Goal: Information Seeking & Learning: Learn about a topic

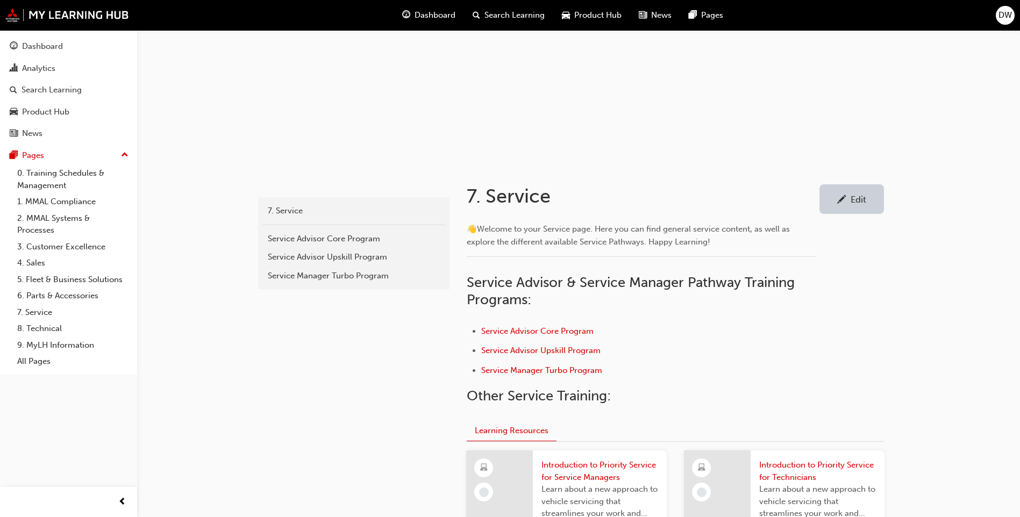
scroll to position [215, 0]
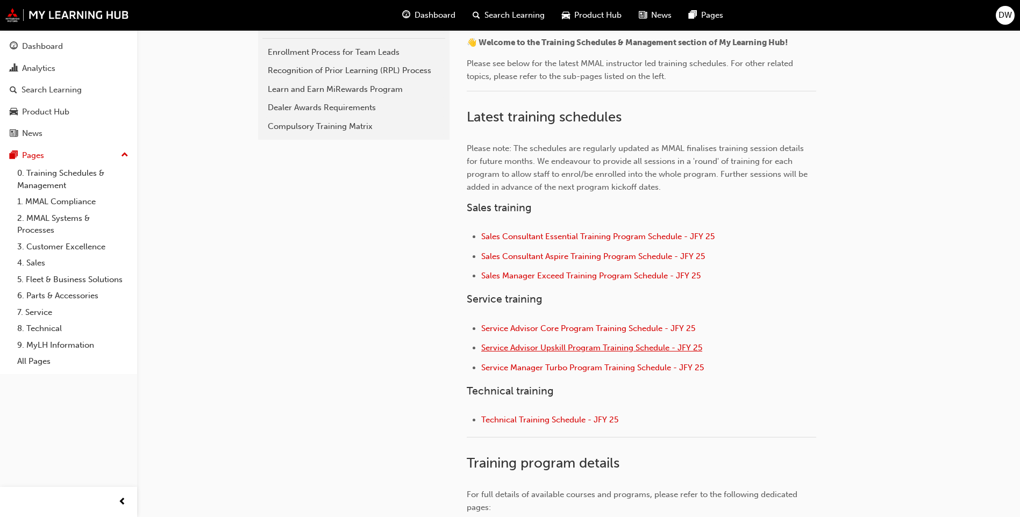
scroll to position [453, 0]
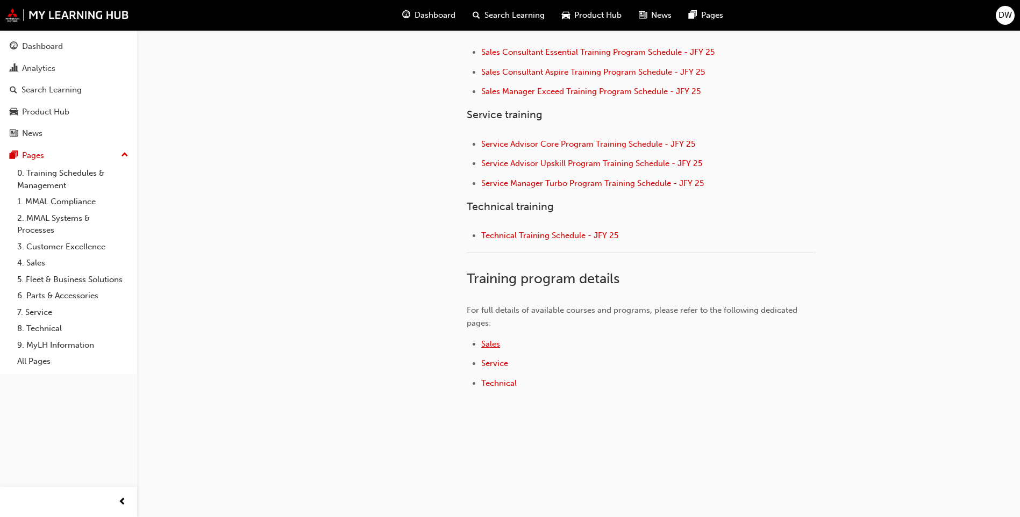
click at [490, 345] on span "Sales" at bounding box center [490, 344] width 19 height 10
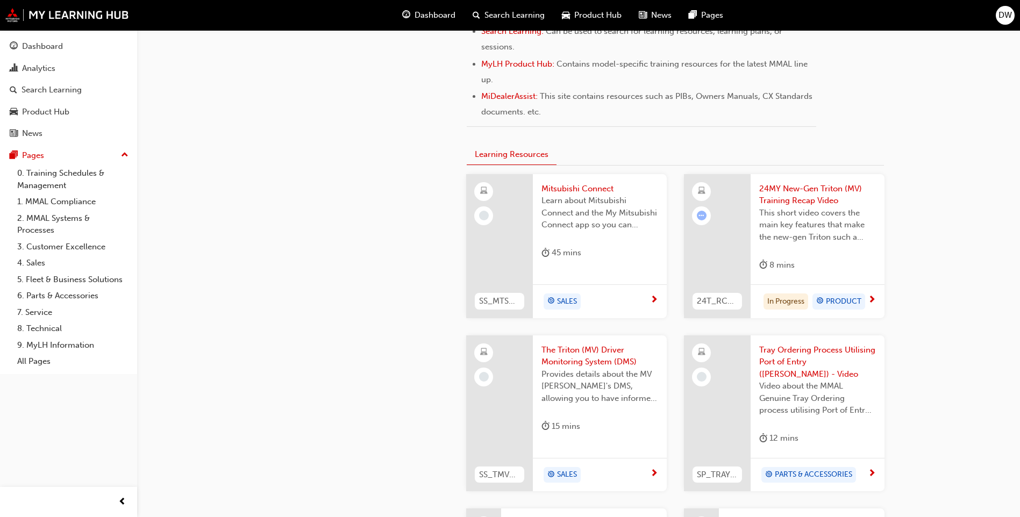
scroll to position [537, 0]
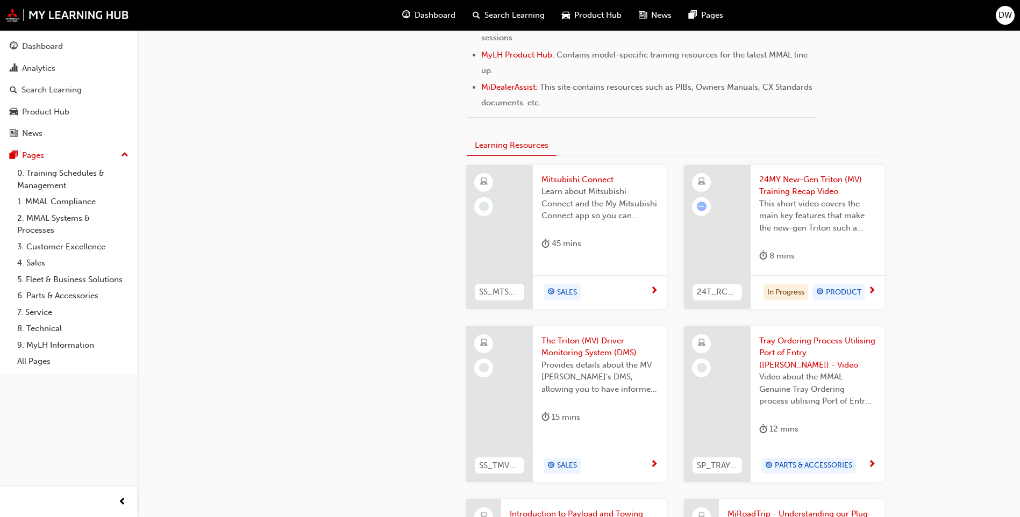
click at [605, 340] on span "The Triton (MV) Driver Monitoring System (DMS)" at bounding box center [599, 347] width 117 height 24
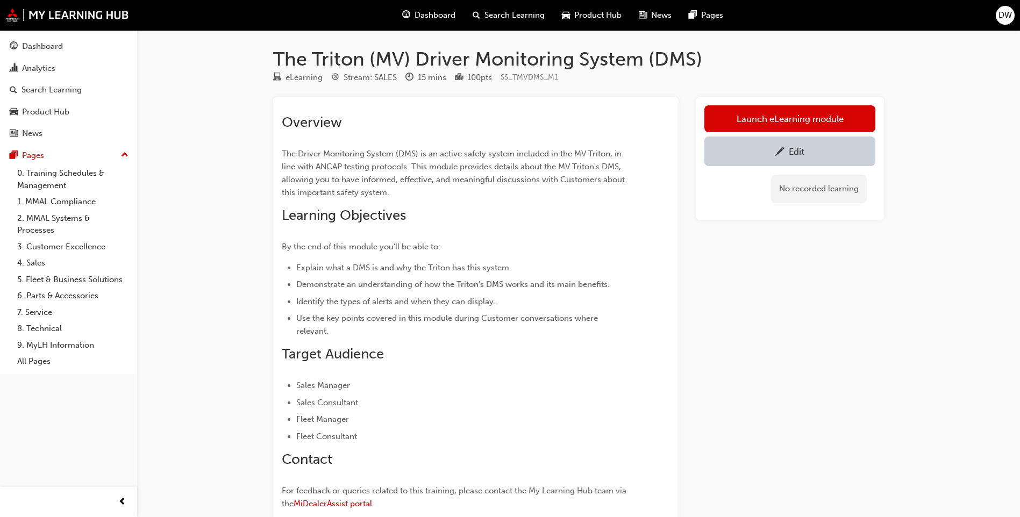
click at [597, 17] on span "Product Hub" at bounding box center [597, 15] width 47 height 12
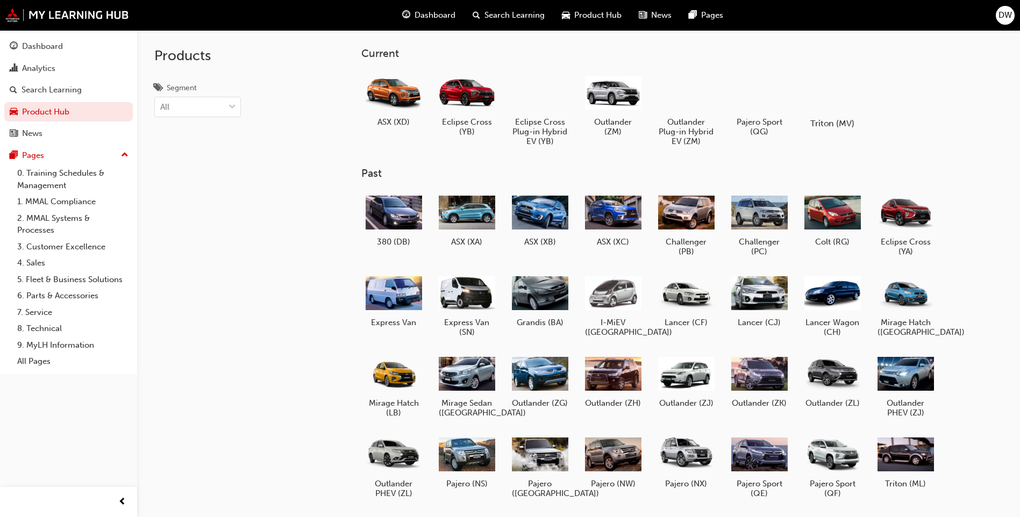
click at [826, 91] on div at bounding box center [832, 92] width 60 height 43
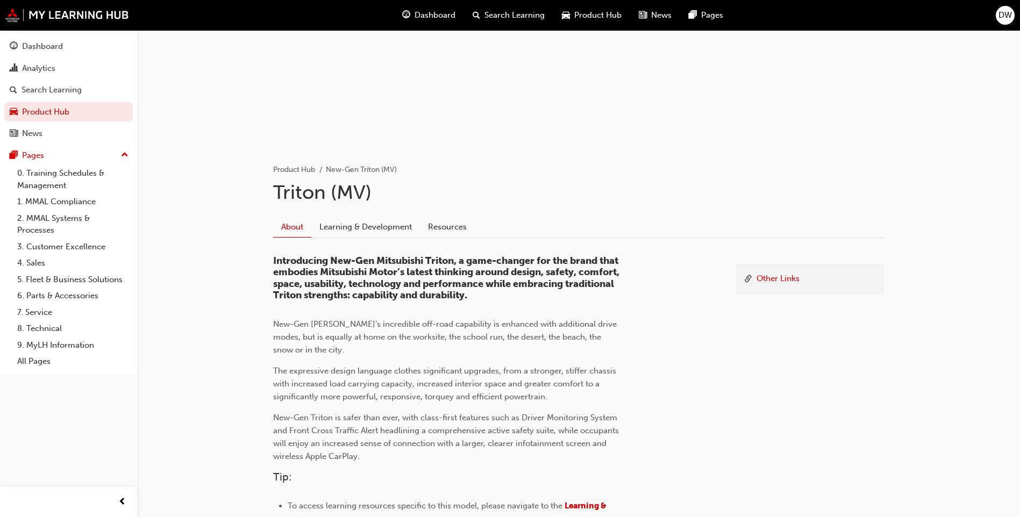
scroll to position [161, 0]
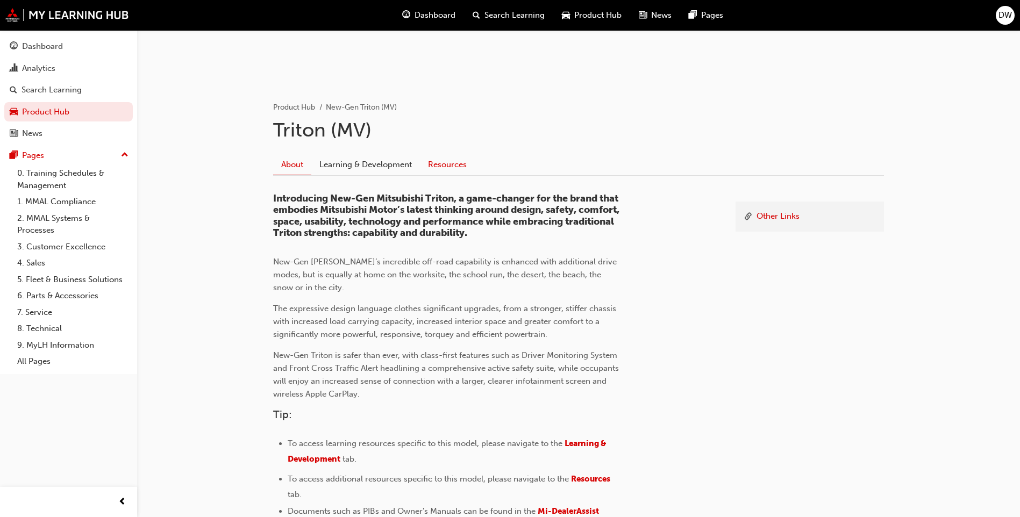
click at [438, 167] on link "Resources" at bounding box center [447, 164] width 55 height 20
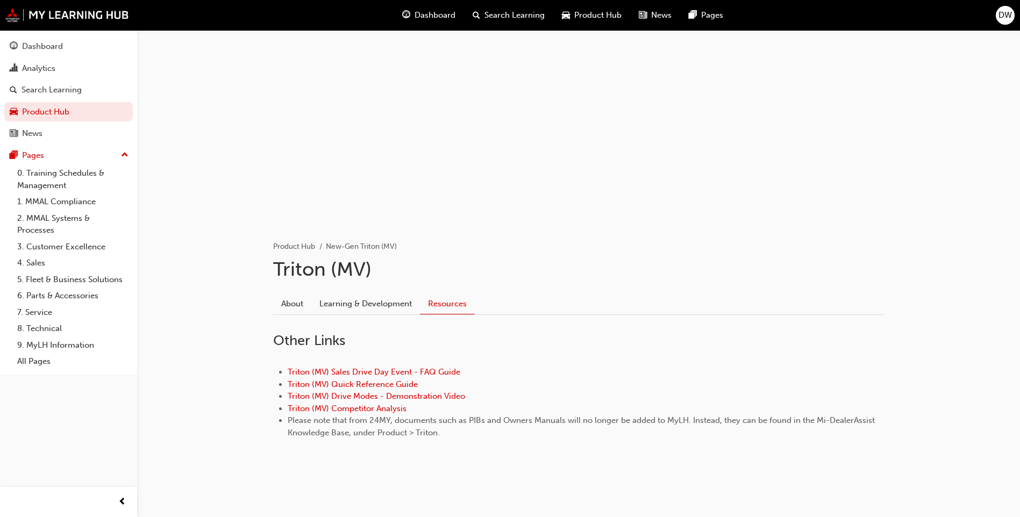
scroll to position [22, 0]
click at [360, 310] on link "Learning & Development" at bounding box center [365, 303] width 109 height 20
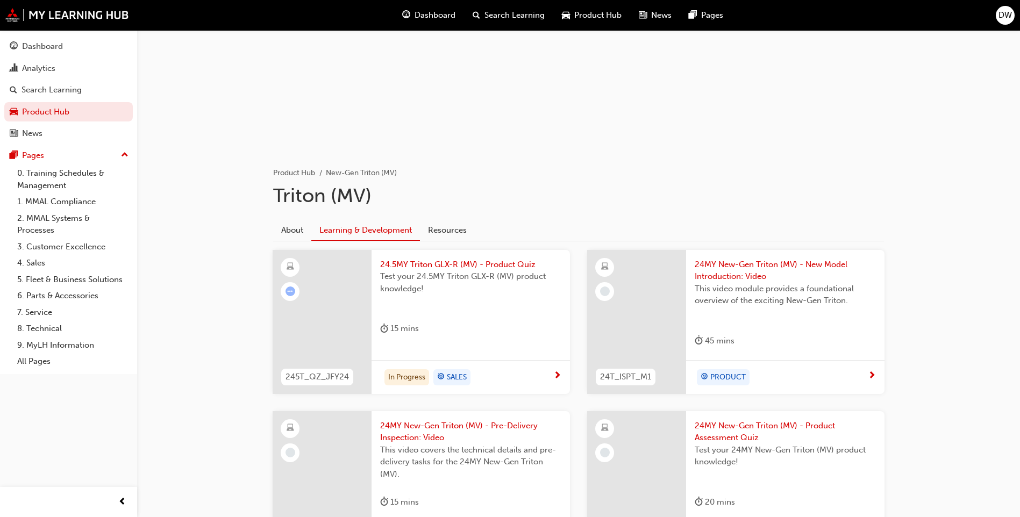
scroll to position [200, 0]
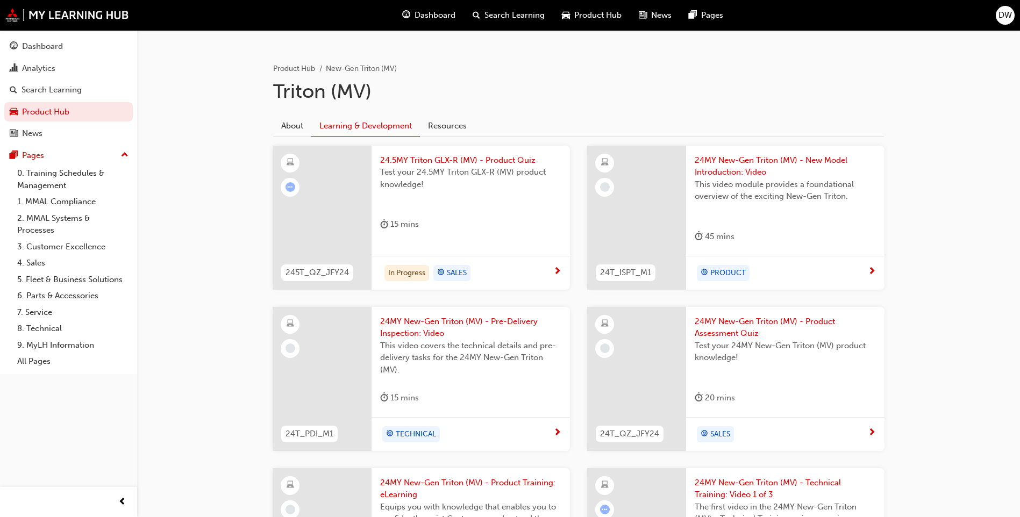
click at [717, 173] on span "24MY New-Gen Triton (MV) - New Model Introduction: Video" at bounding box center [784, 166] width 181 height 24
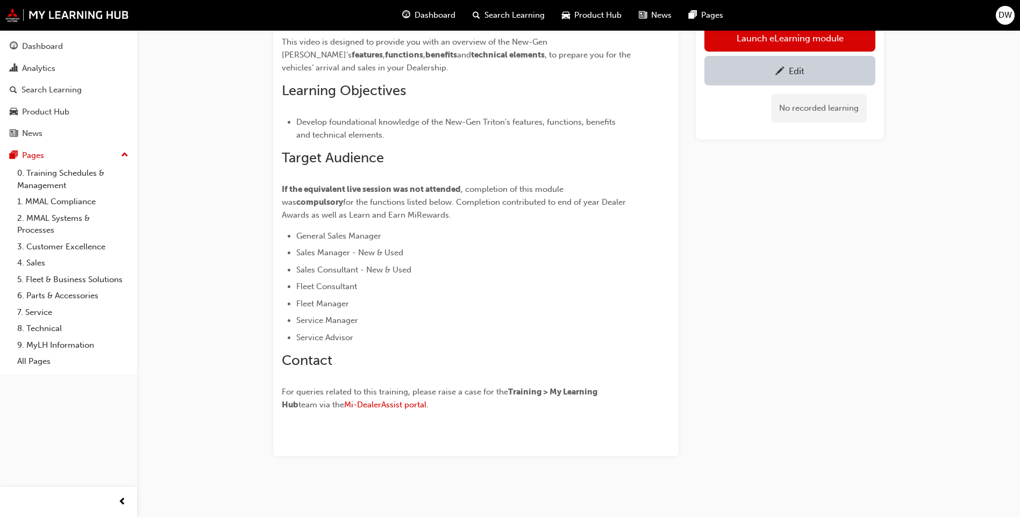
scroll to position [146, 0]
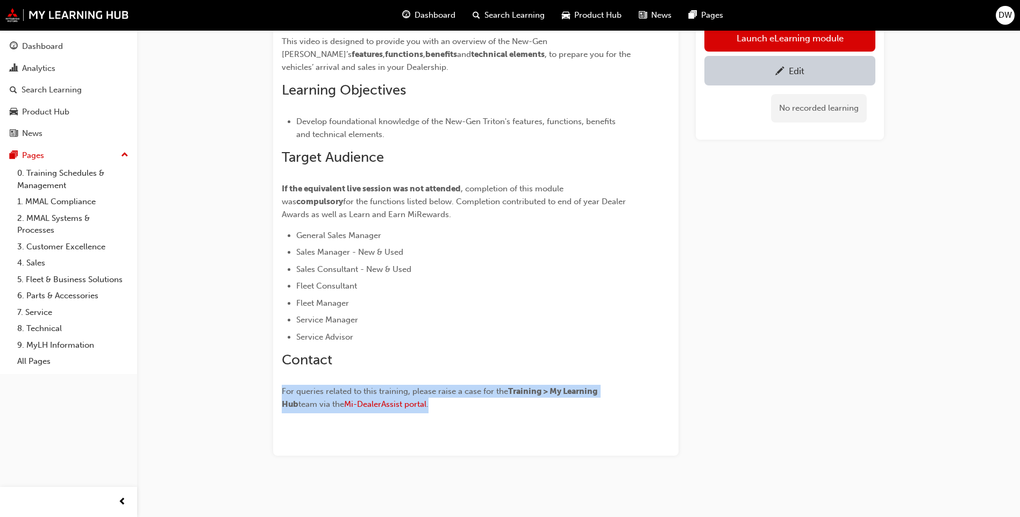
drag, startPoint x: 426, startPoint y: 404, endPoint x: 278, endPoint y: 388, distance: 148.6
click at [278, 388] on div "Please note: If you attended one of the 'New-Gen Triton New Module Introduction…" at bounding box center [475, 203] width 405 height 505
copy p "For queries related to this training, please raise a case for the Training > My…"
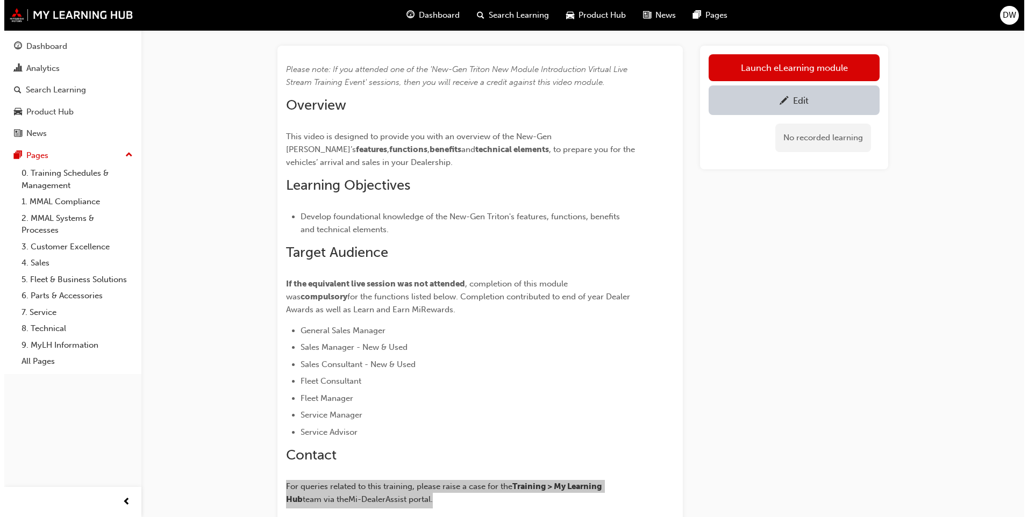
scroll to position [0, 0]
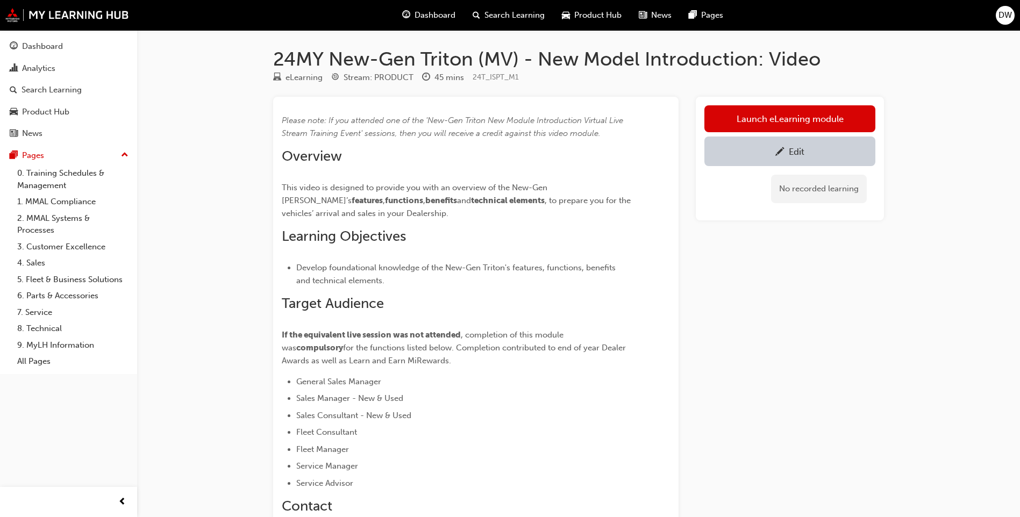
click at [761, 339] on div "Launch eLearning module Edit No recorded learning" at bounding box center [789, 349] width 188 height 505
drag, startPoint x: 528, startPoint y: 20, endPoint x: 519, endPoint y: 27, distance: 11.6
click at [528, 20] on span "Search Learning" at bounding box center [514, 15] width 60 height 12
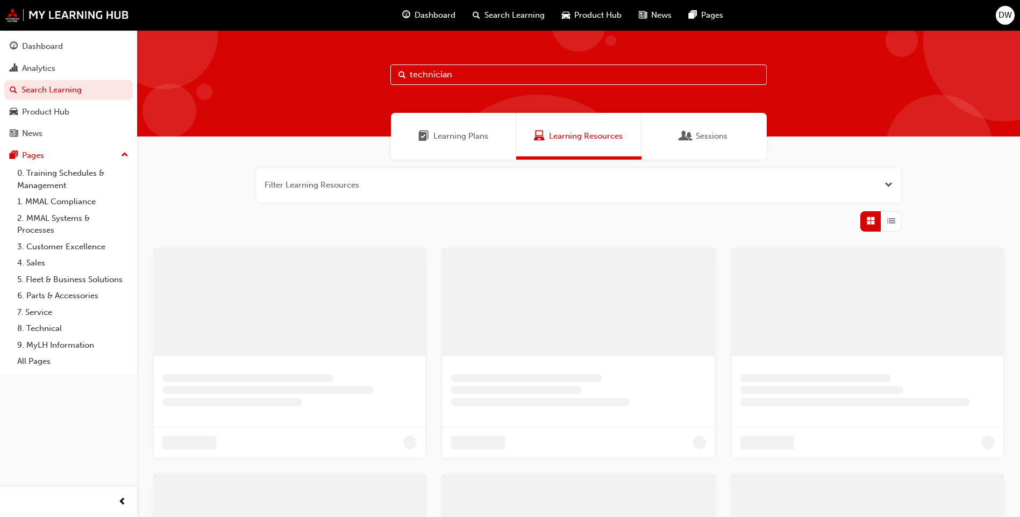
click at [523, 68] on input "technician" at bounding box center [578, 74] width 376 height 20
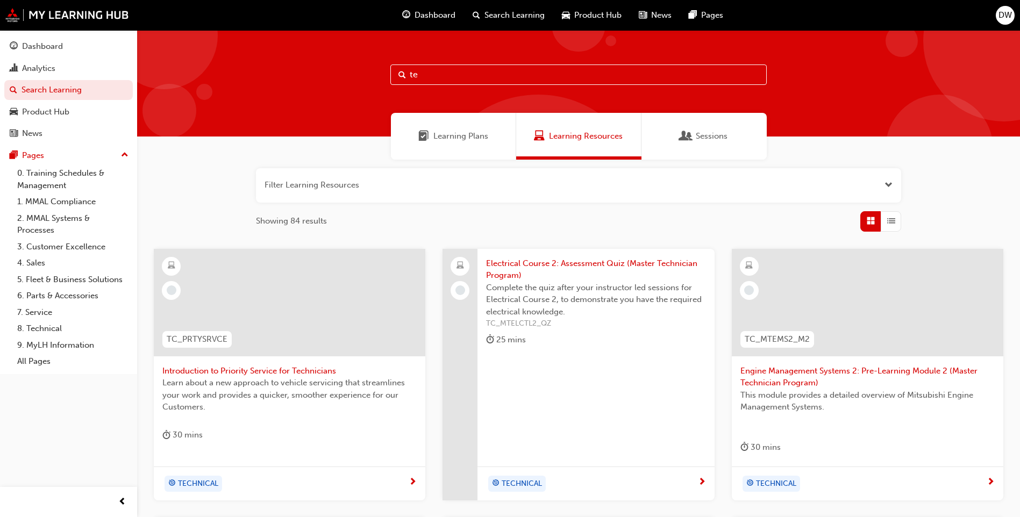
type input "t"
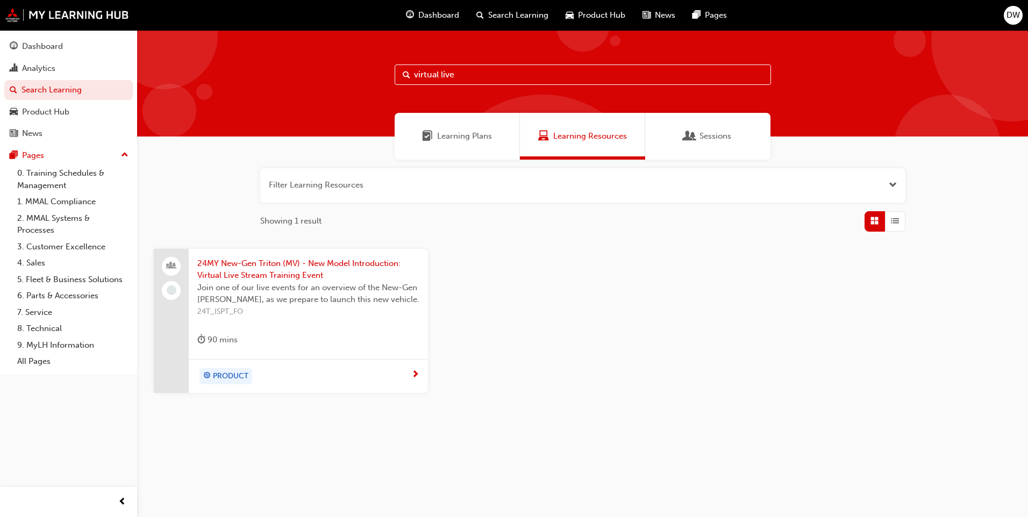
type input "virtual live"
click at [247, 274] on span "24MY New-Gen Triton (MV) - New Model Introduction: Virtual Live Stream Training…" at bounding box center [308, 269] width 222 height 24
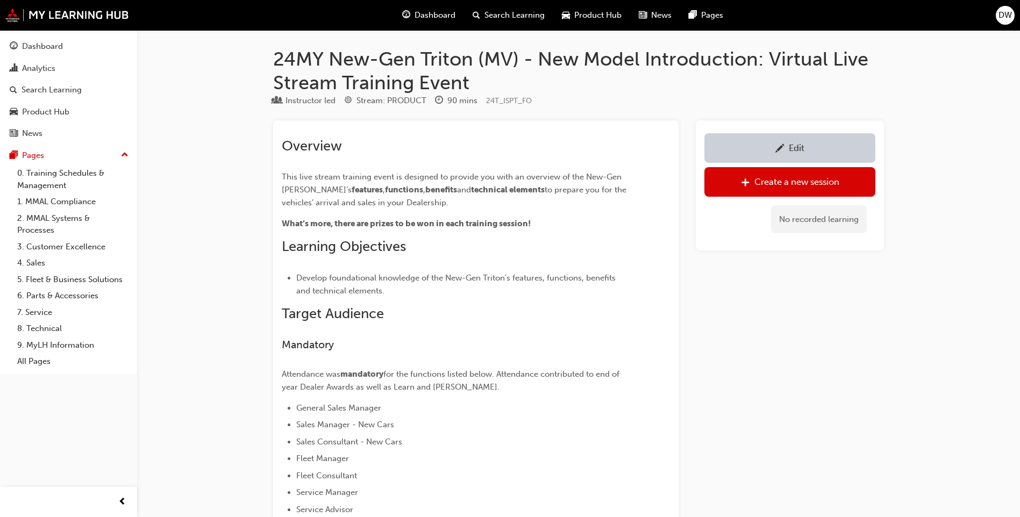
click at [536, 224] on p "What’s more, there are prizes to be won in each training session!" at bounding box center [456, 223] width 349 height 13
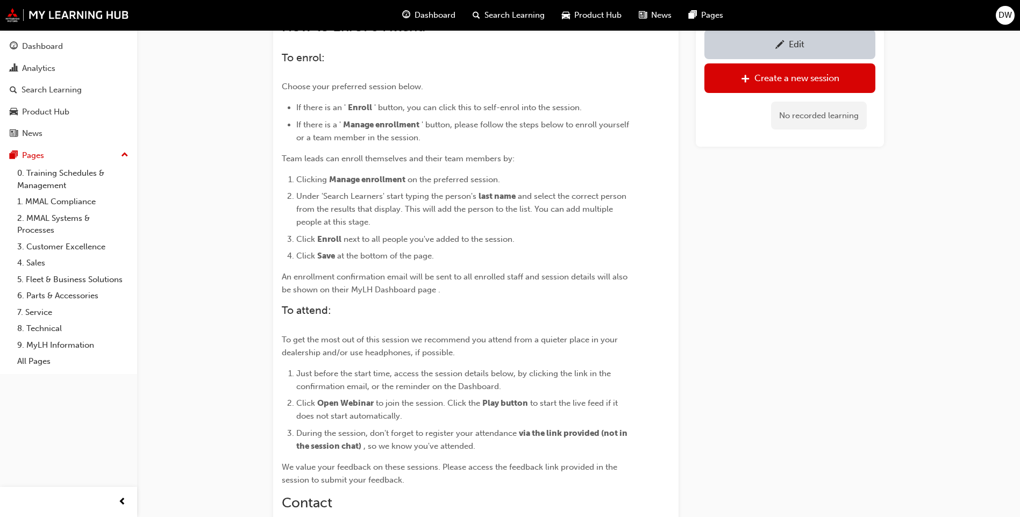
scroll to position [550, 0]
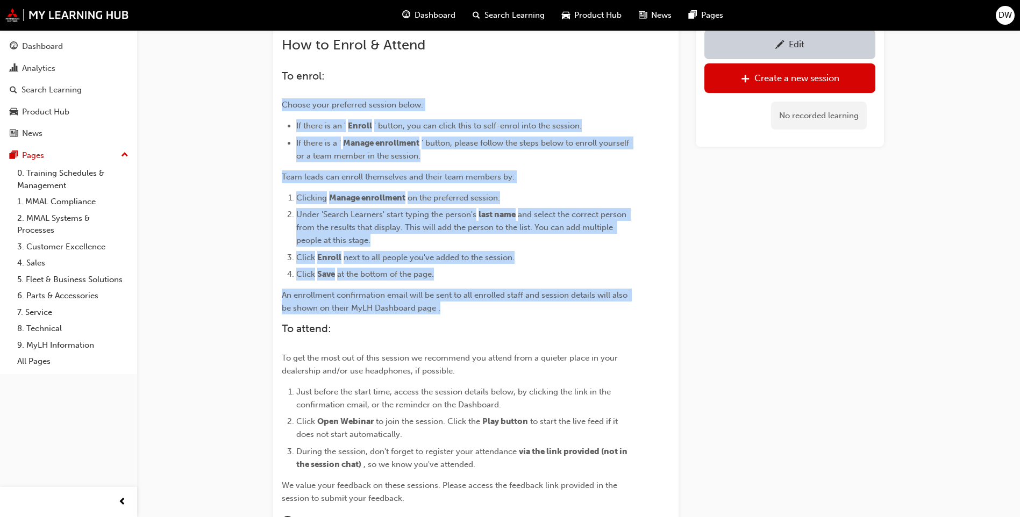
drag, startPoint x: 281, startPoint y: 108, endPoint x: 479, endPoint y: 305, distance: 279.7
click at [479, 305] on div "Overview This live stream training event is designed to provide you with an ove…" at bounding box center [475, 201] width 405 height 1261
copy div "Choose your preferred session below. If there is an ' Enroll ' button, you can …"
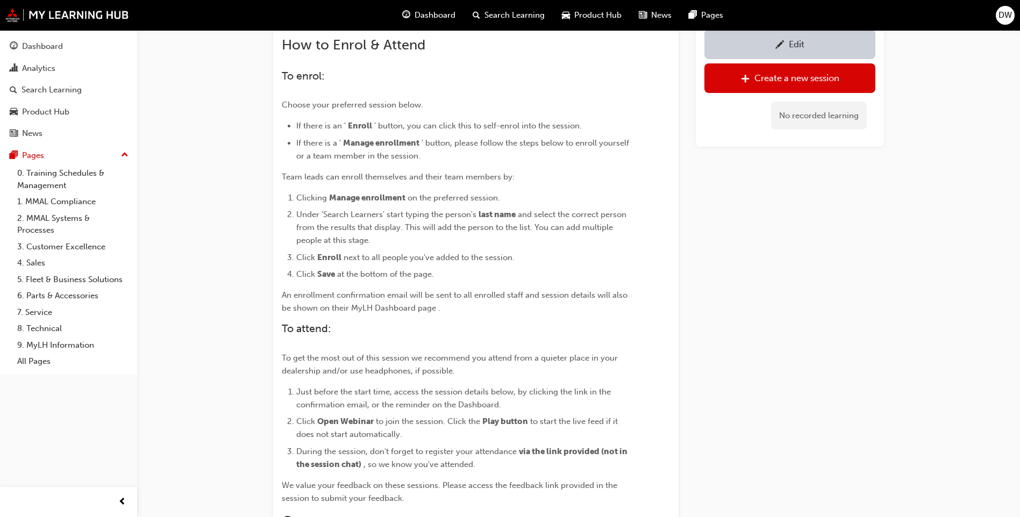
click at [729, 274] on div "Edit Create a new session No recorded learning" at bounding box center [789, 201] width 188 height 1261
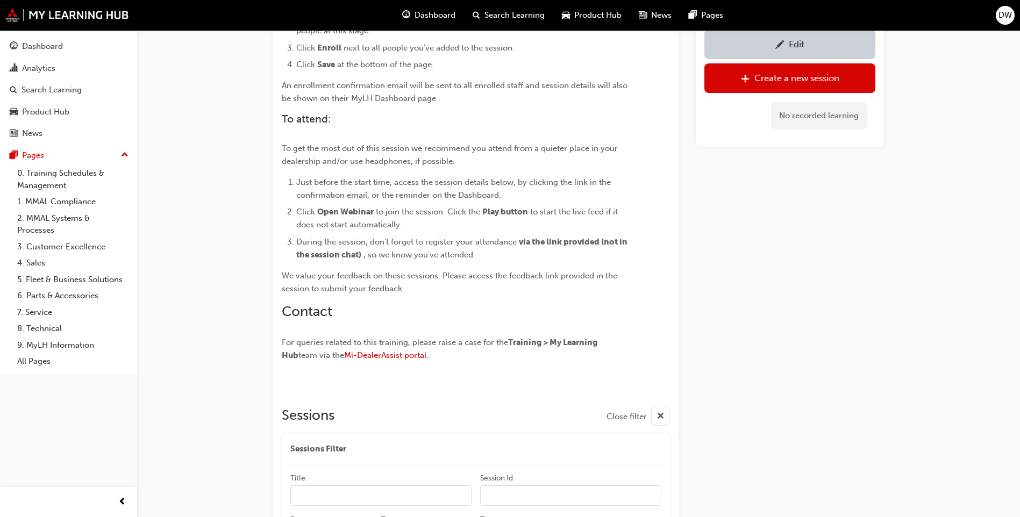
scroll to position [765, 0]
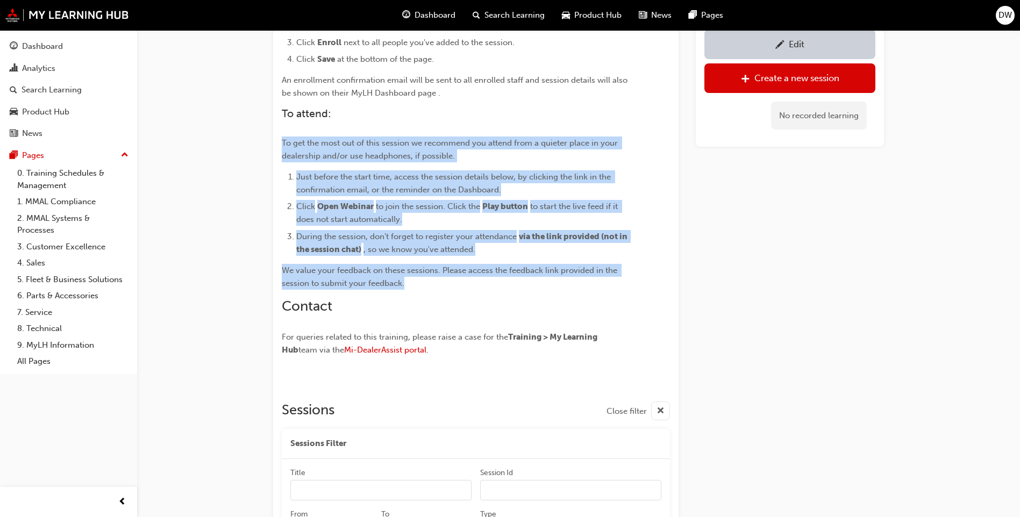
drag, startPoint x: 281, startPoint y: 142, endPoint x: 458, endPoint y: 282, distance: 225.9
copy div "To get the most out of this session we recommend you attend from a quieter plac…"
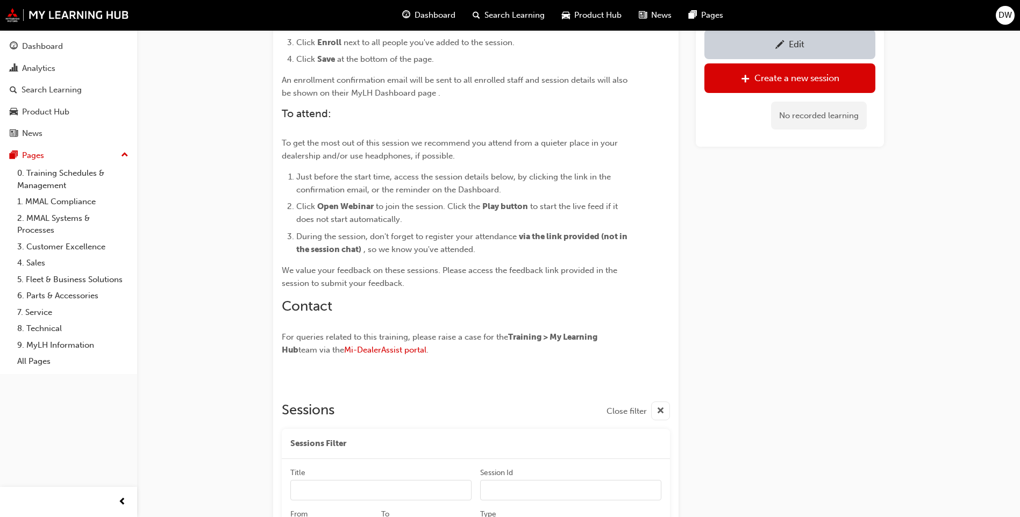
click at [531, 311] on h2 "Contact" at bounding box center [456, 306] width 349 height 17
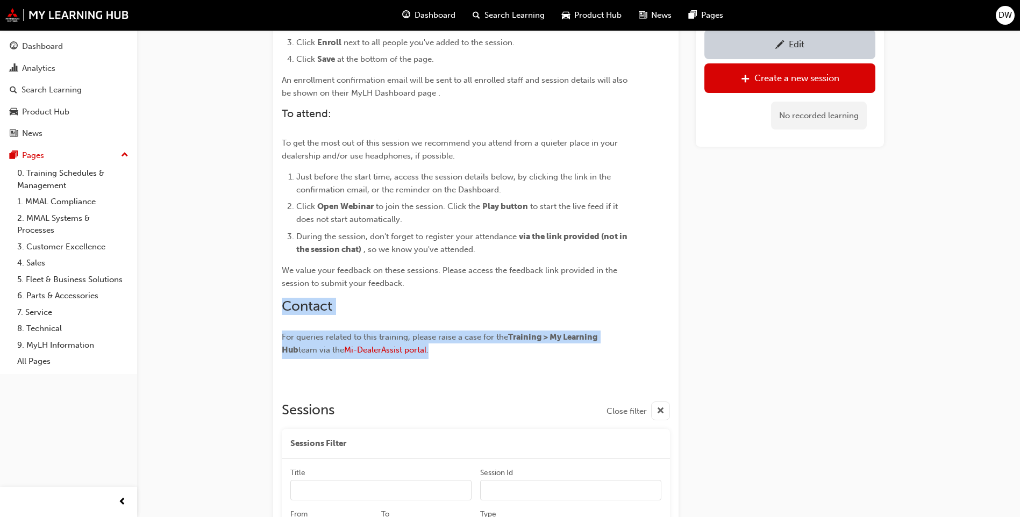
drag, startPoint x: 280, startPoint y: 307, endPoint x: 458, endPoint y: 365, distance: 187.0
copy div "Contact For queries related to this training, please raise a case for the Train…"
drag, startPoint x: 280, startPoint y: 336, endPoint x: 442, endPoint y: 362, distance: 164.3
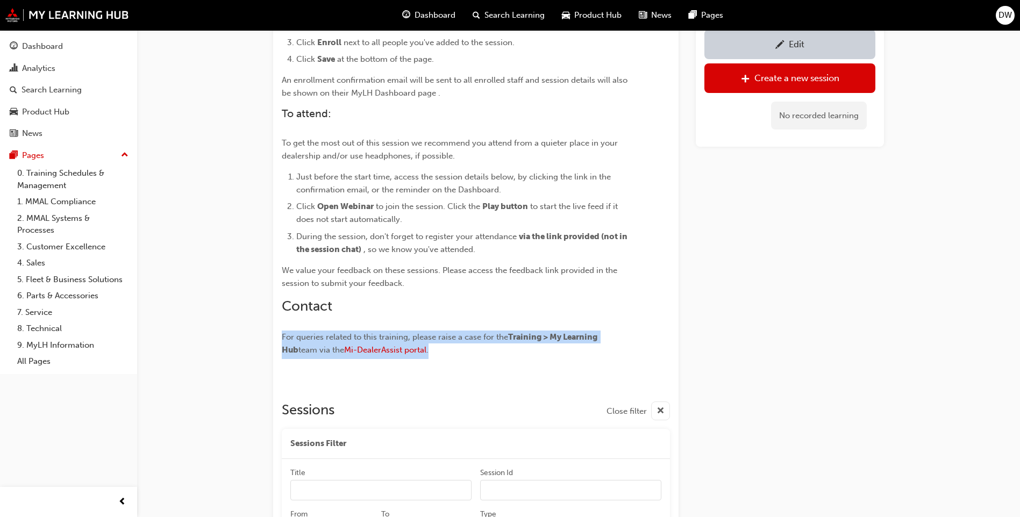
copy div "For queries related to this training, please raise a case for the Training > My…"
click at [438, 358] on p "For queries related to this training, please raise a case for the Training > My…" at bounding box center [456, 345] width 349 height 28
drag, startPoint x: 281, startPoint y: 338, endPoint x: 442, endPoint y: 356, distance: 162.3
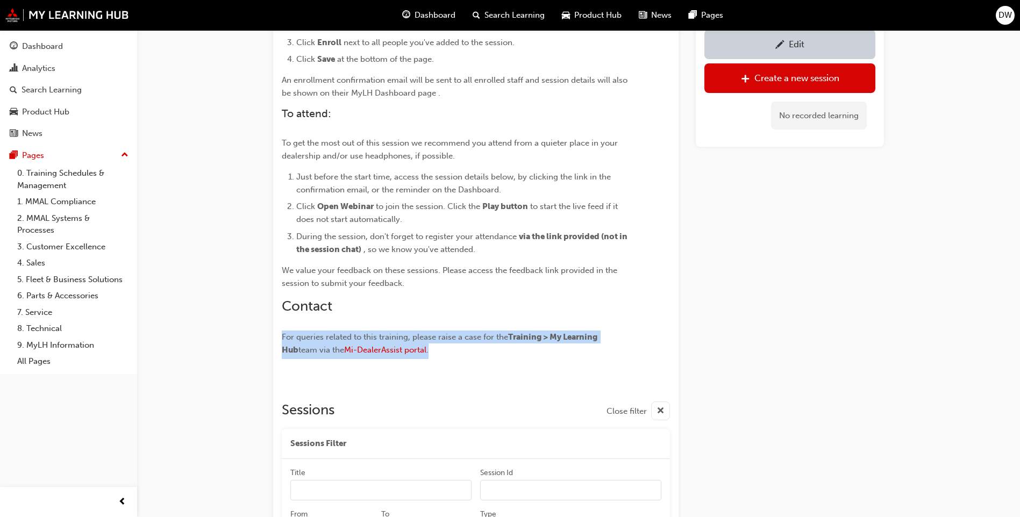
copy p "For queries related to this training, please raise a case for the Training > My…"
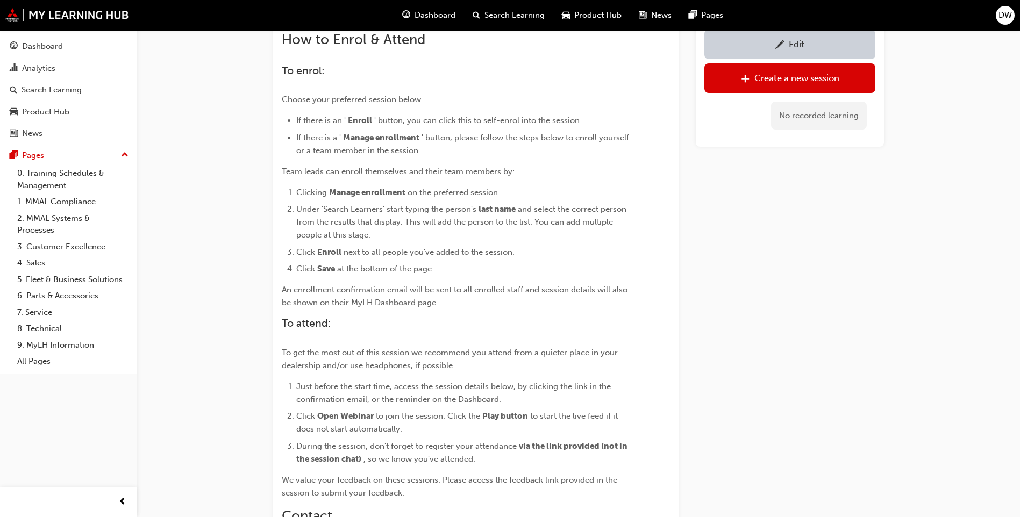
scroll to position [335, 0]
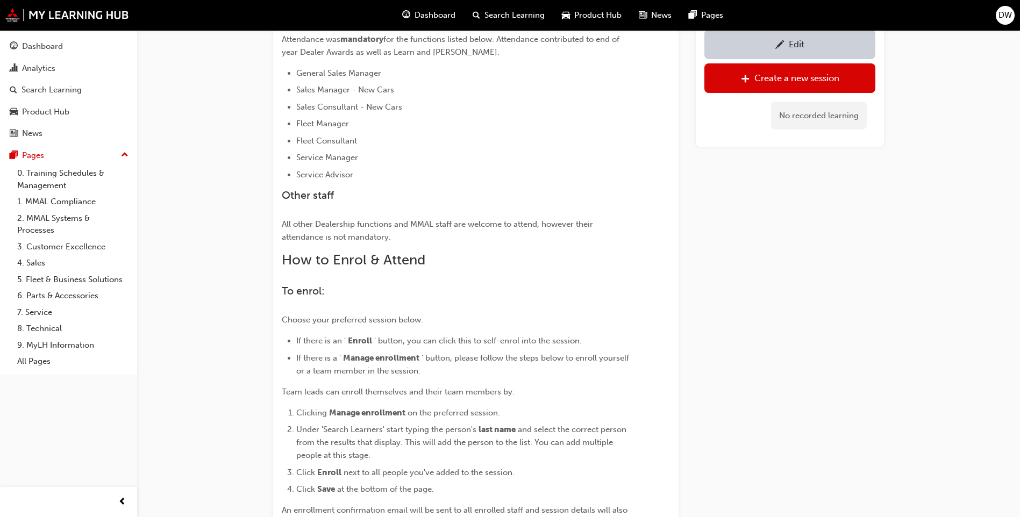
click at [809, 311] on div "Edit Create a new session No recorded learning" at bounding box center [789, 416] width 188 height 1261
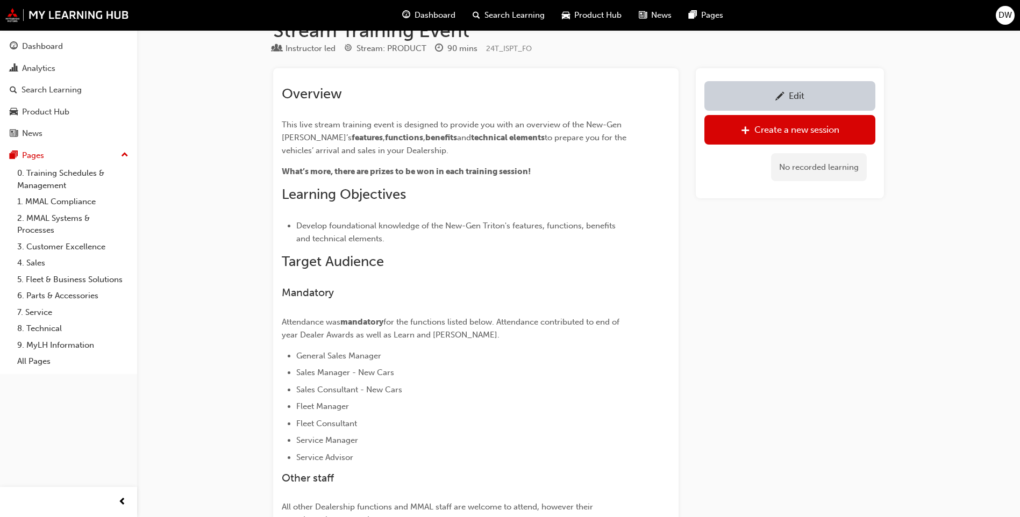
scroll to position [0, 0]
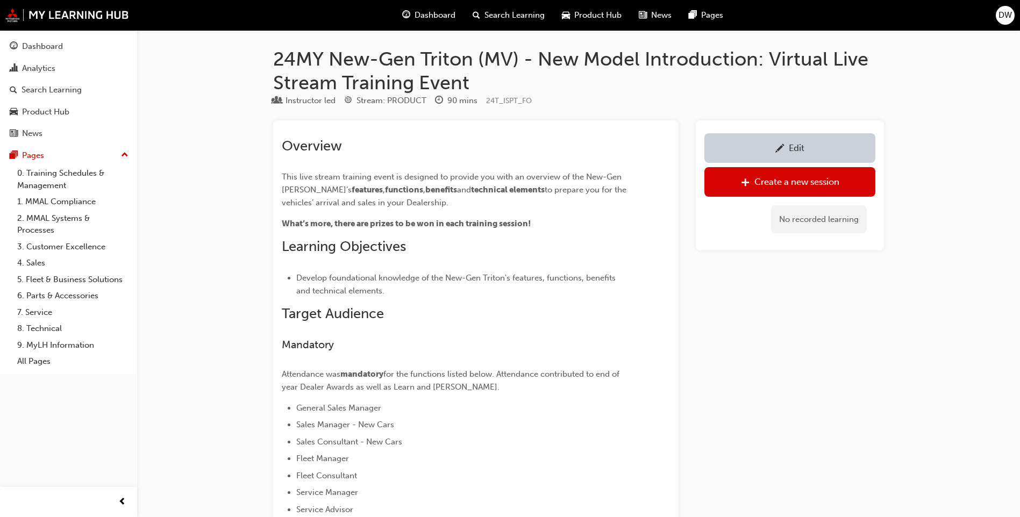
click at [608, 13] on span "Product Hub" at bounding box center [597, 15] width 47 height 12
